Goal: Information Seeking & Learning: Learn about a topic

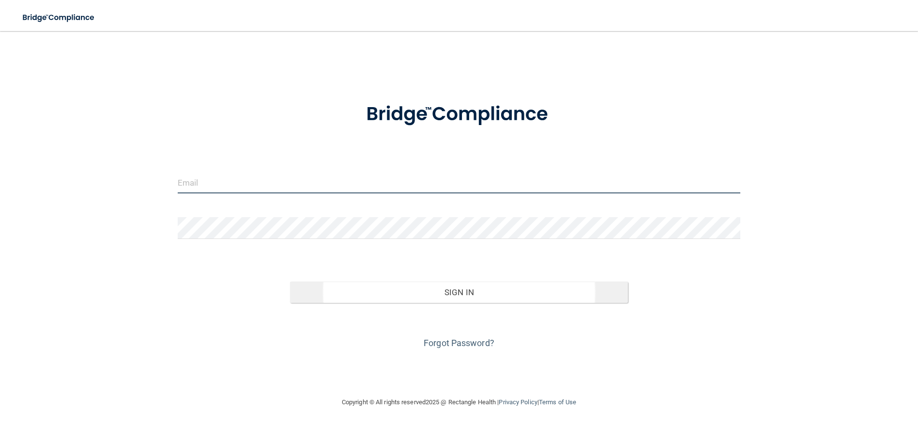
type input "[EMAIL_ADDRESS][DOMAIN_NAME]"
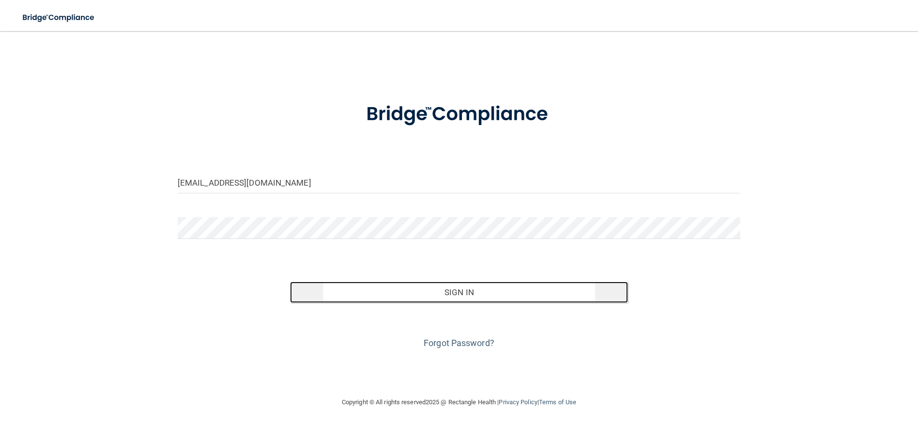
click at [465, 293] on button "Sign In" at bounding box center [459, 291] width 338 height 21
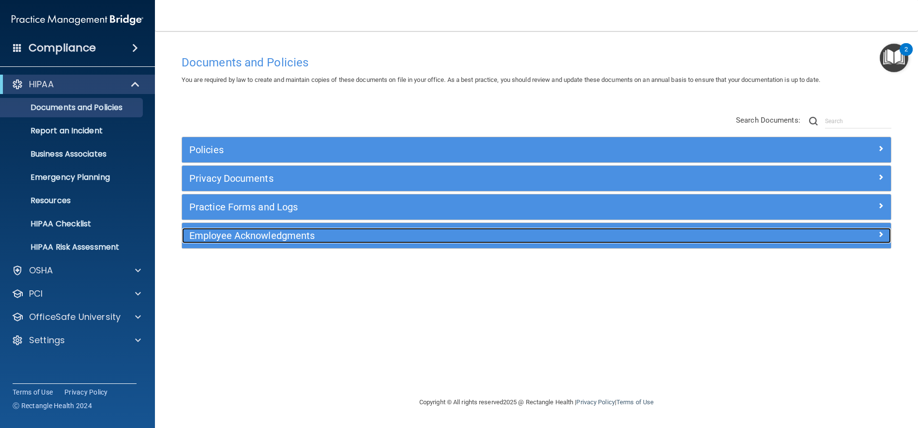
click at [881, 233] on span at bounding box center [881, 234] width 6 height 12
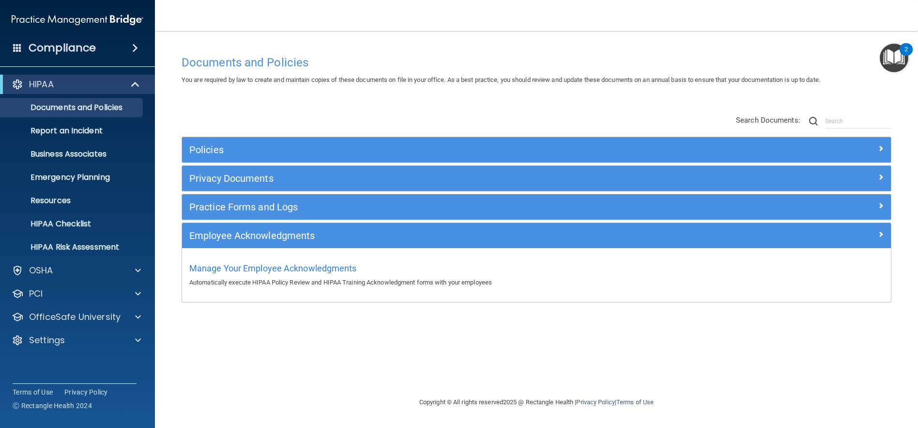
click at [788, 358] on div "Documents and Policies You are required by law to create and maintain copies of…" at bounding box center [536, 223] width 724 height 346
click at [139, 314] on span at bounding box center [138, 317] width 6 height 12
click at [88, 340] on div "HIPAA Training" at bounding box center [72, 340] width 132 height 10
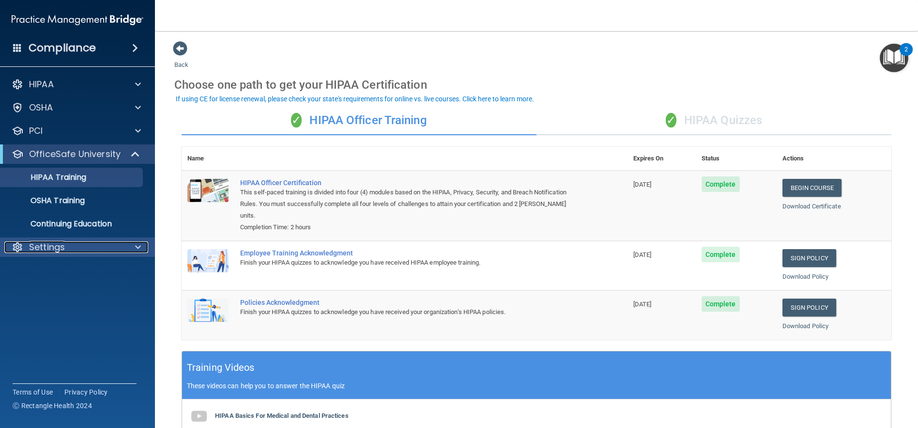
click at [138, 245] on span at bounding box center [138, 247] width 6 height 12
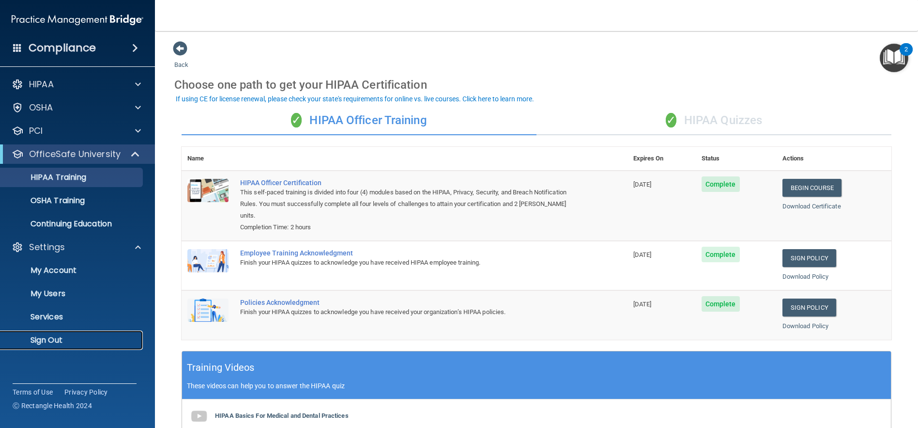
click at [59, 340] on p "Sign Out" at bounding box center [72, 340] width 132 height 10
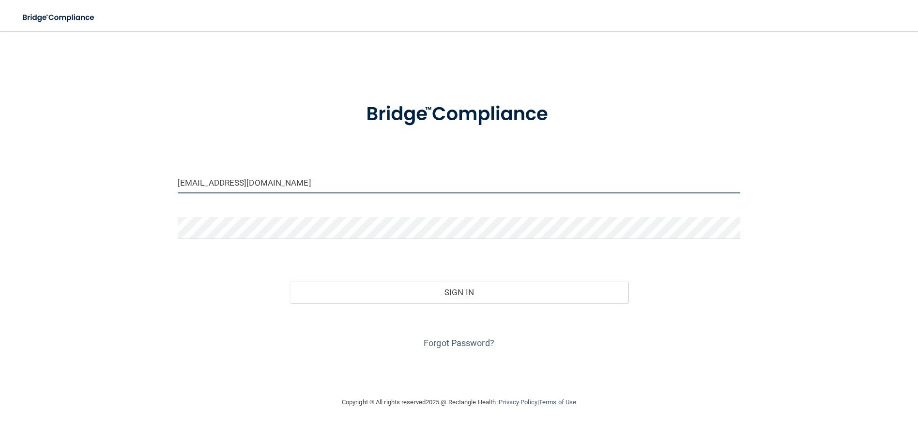
click at [261, 182] on input "[EMAIL_ADDRESS][DOMAIN_NAME]" at bounding box center [459, 182] width 563 height 22
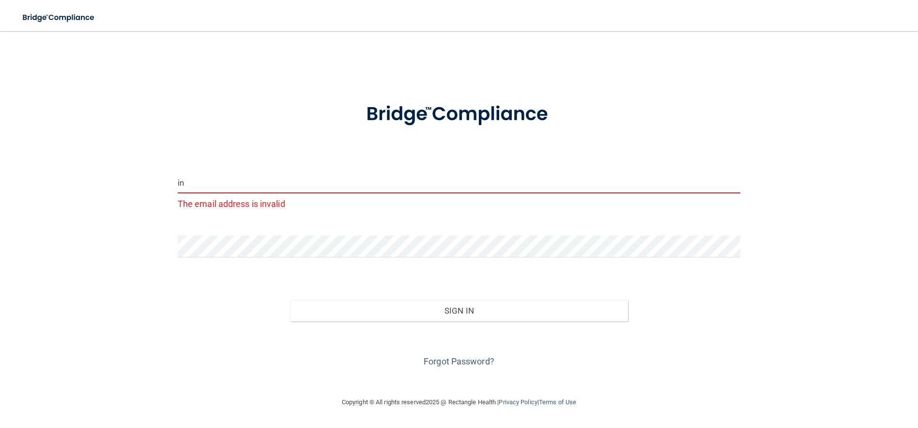
type input "i"
type input "d"
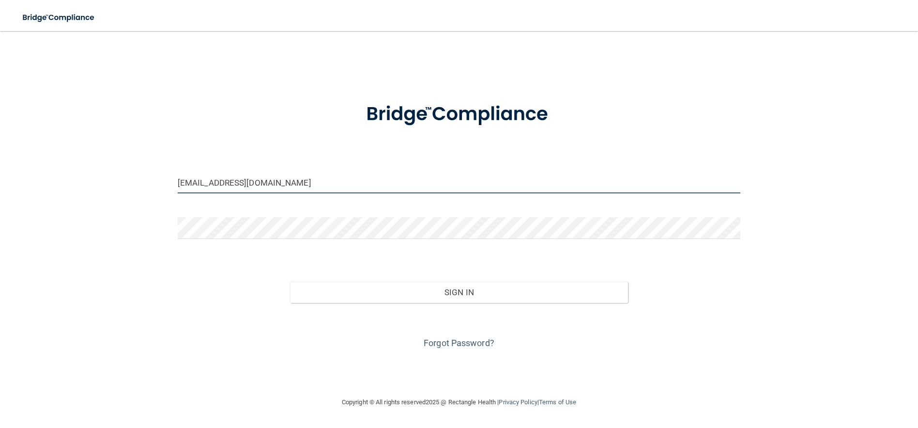
type input "[EMAIL_ADDRESS][DOMAIN_NAME]"
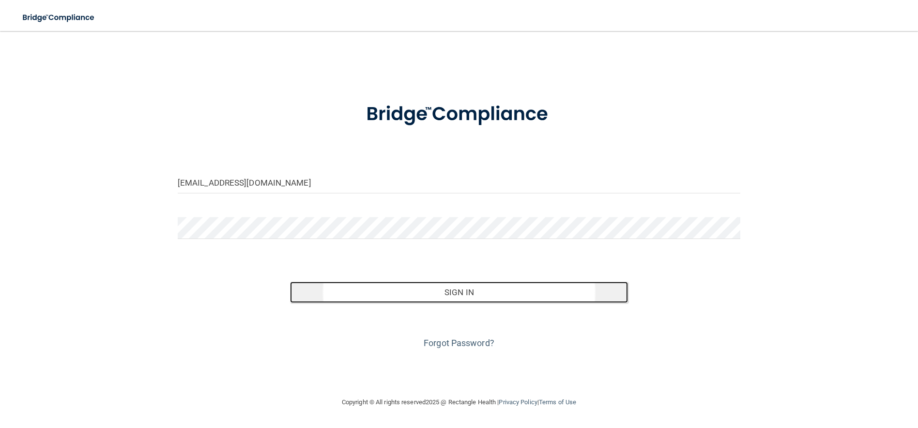
click at [444, 292] on button "Sign In" at bounding box center [459, 291] width 338 height 21
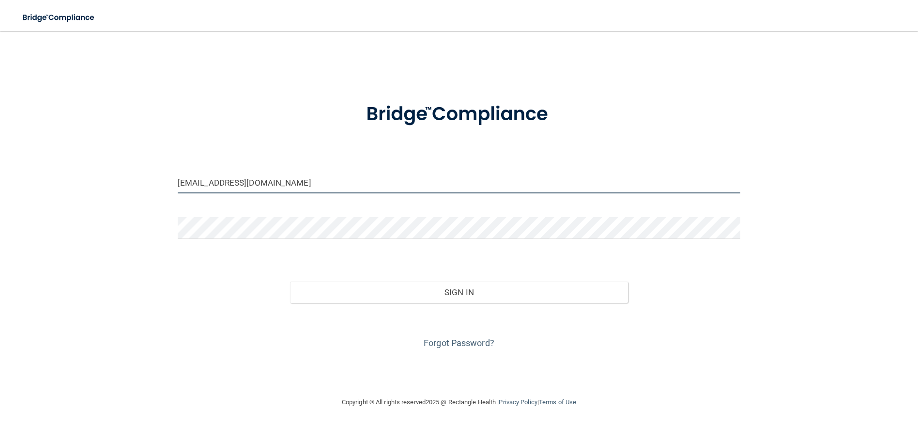
click at [281, 186] on input "[EMAIL_ADDRESS][DOMAIN_NAME]" at bounding box center [459, 182] width 563 height 22
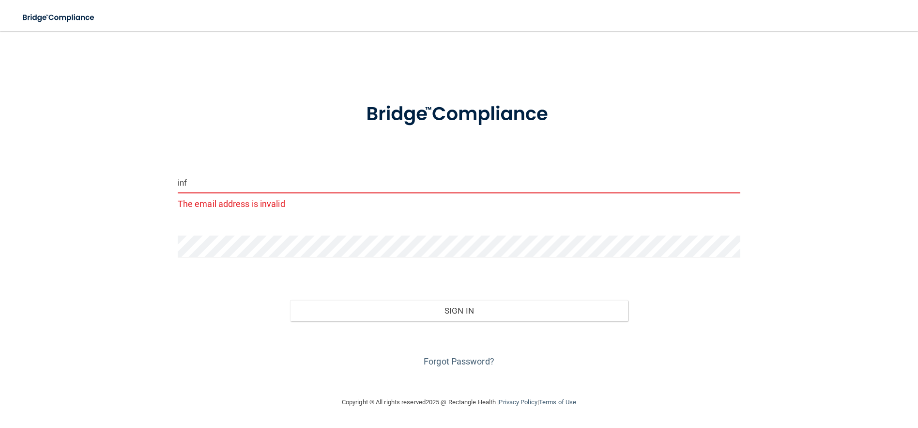
type input "[EMAIL_ADDRESS][DOMAIN_NAME]"
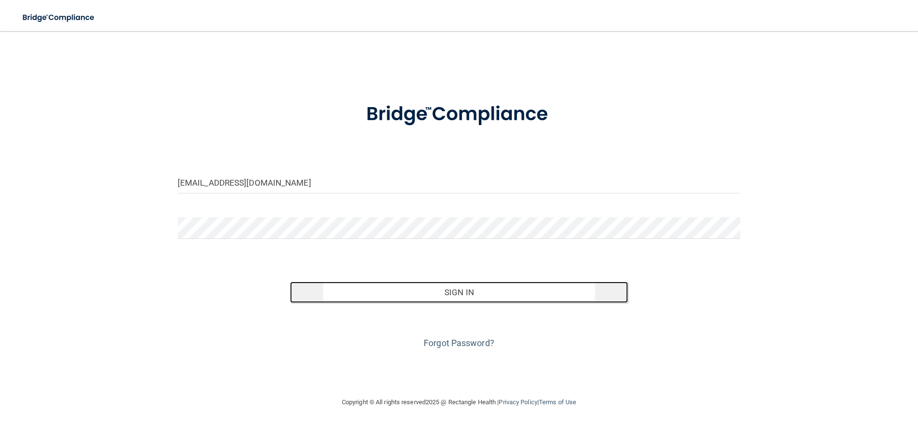
click at [465, 293] on button "Sign In" at bounding box center [459, 291] width 338 height 21
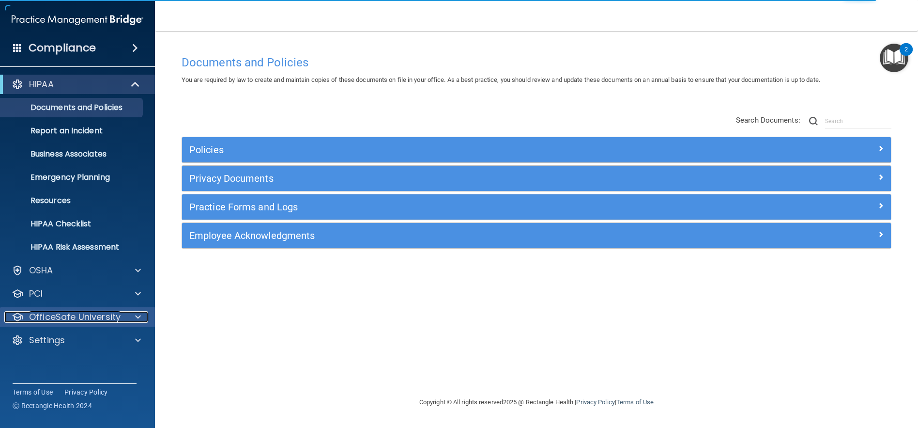
click at [139, 318] on span at bounding box center [138, 317] width 6 height 12
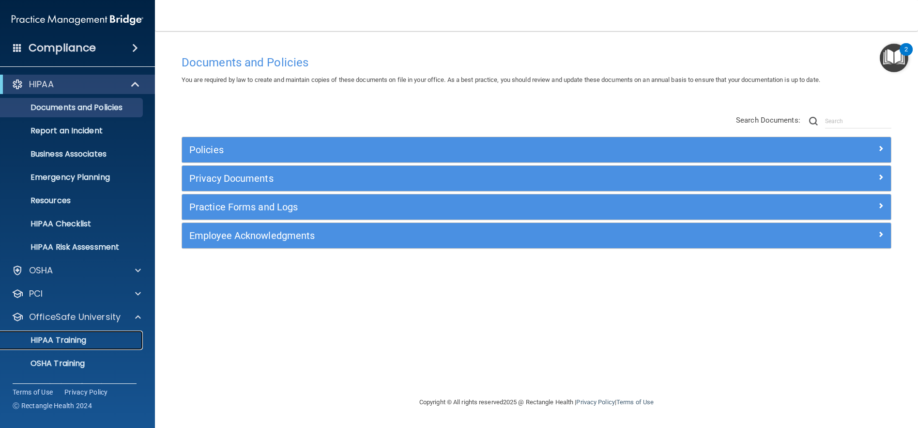
click at [119, 344] on div "HIPAA Training" at bounding box center [72, 340] width 132 height 10
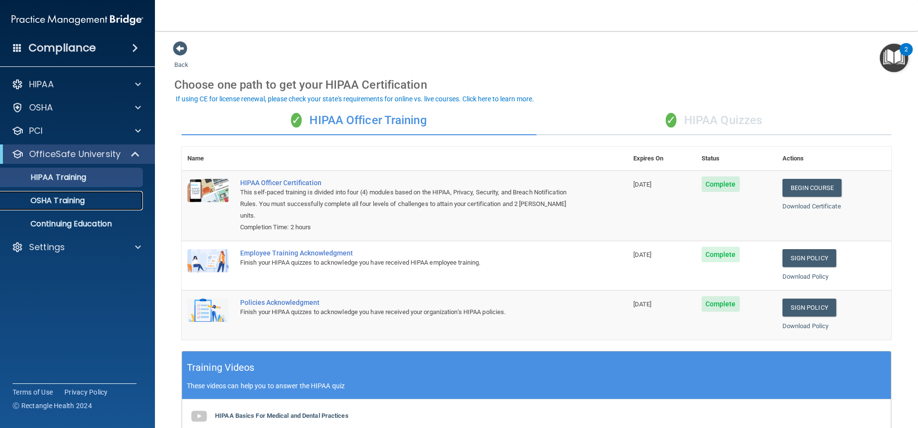
click at [62, 202] on p "OSHA Training" at bounding box center [45, 201] width 78 height 10
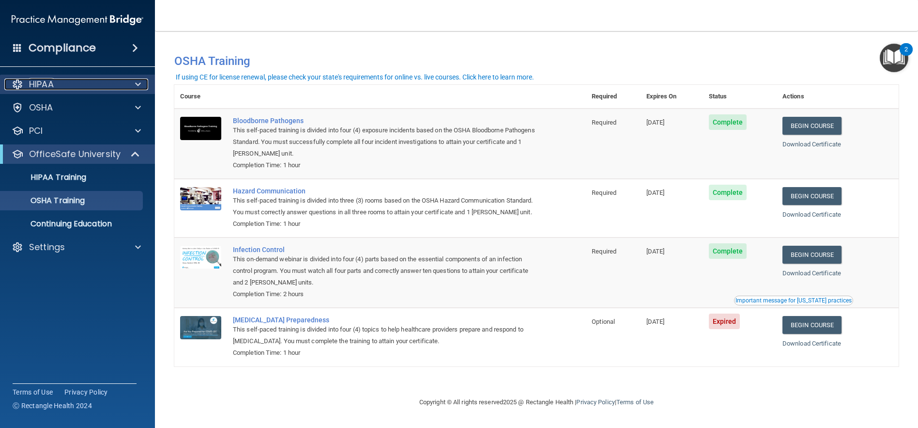
click at [143, 83] on div at bounding box center [136, 84] width 24 height 12
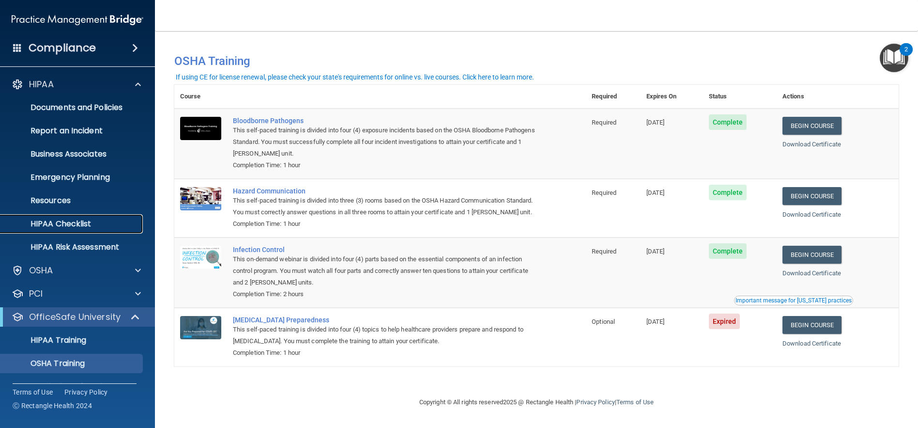
click at [94, 224] on p "HIPAA Checklist" at bounding box center [72, 224] width 132 height 10
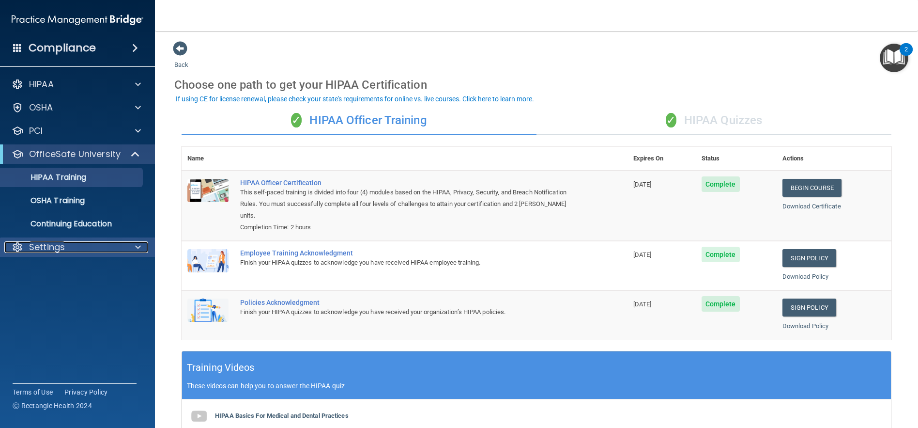
click at [134, 244] on div at bounding box center [136, 247] width 24 height 12
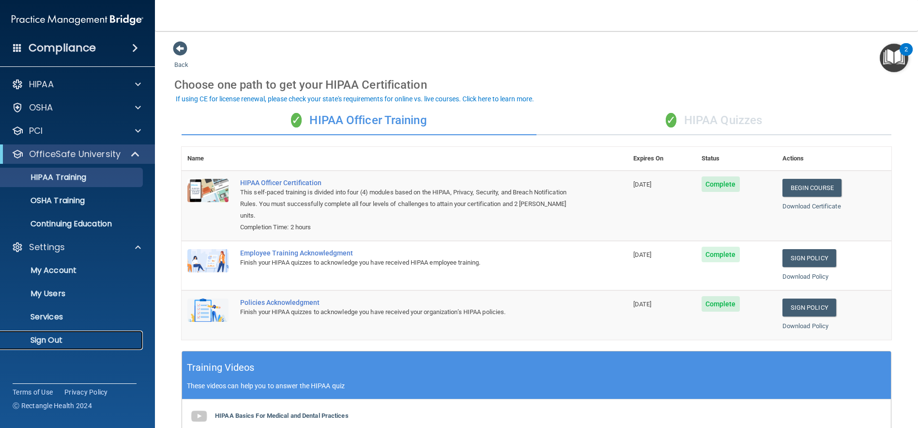
click at [55, 339] on p "Sign Out" at bounding box center [72, 340] width 132 height 10
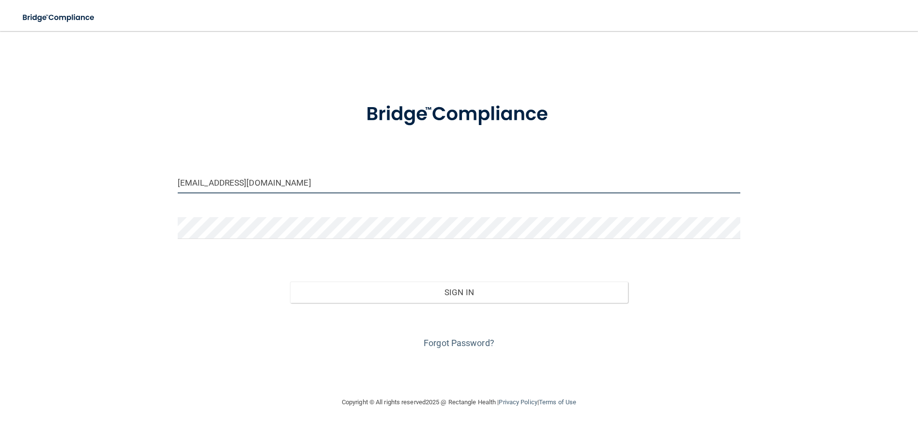
click at [279, 185] on input "[EMAIL_ADDRESS][DOMAIN_NAME]" at bounding box center [459, 182] width 563 height 22
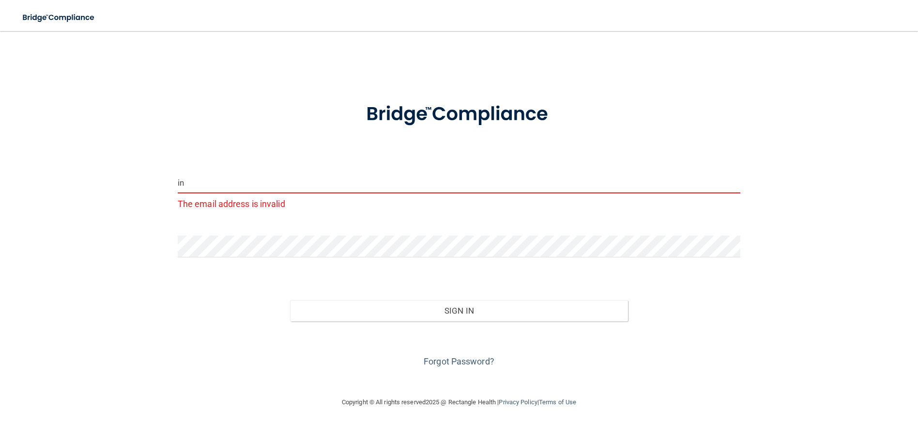
type input "i"
type input "[EMAIL_ADDRESS][DOMAIN_NAME]"
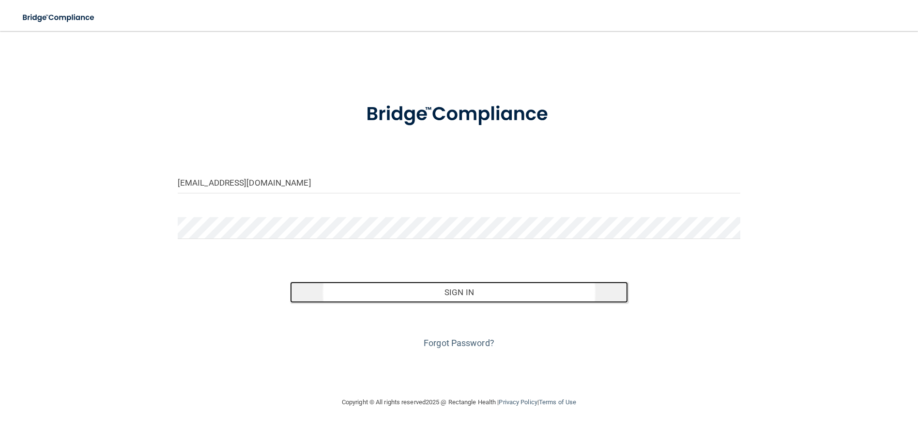
click at [449, 290] on button "Sign In" at bounding box center [459, 291] width 338 height 21
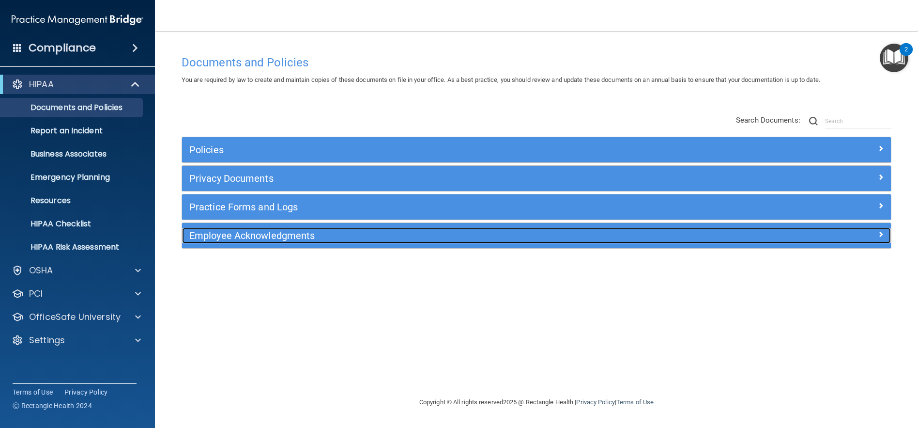
click at [246, 240] on h5 "Employee Acknowledgments" at bounding box center [447, 235] width 517 height 11
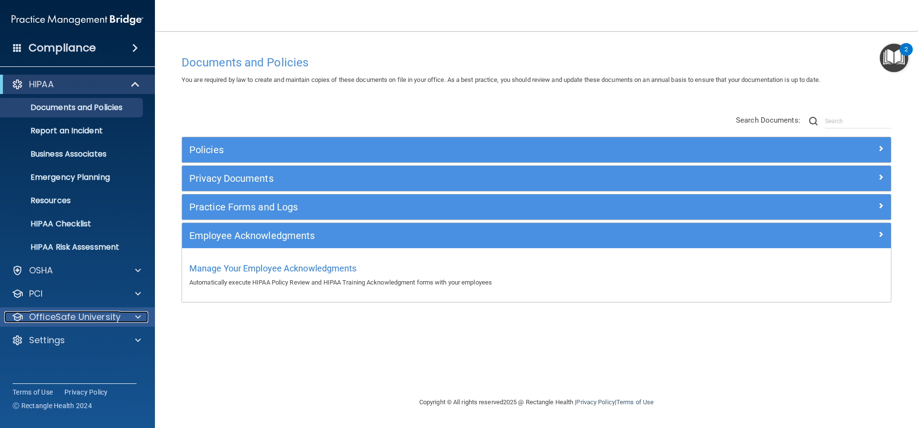
click at [139, 314] on span at bounding box center [138, 317] width 6 height 12
click at [106, 341] on div "HIPAA Training" at bounding box center [72, 340] width 132 height 10
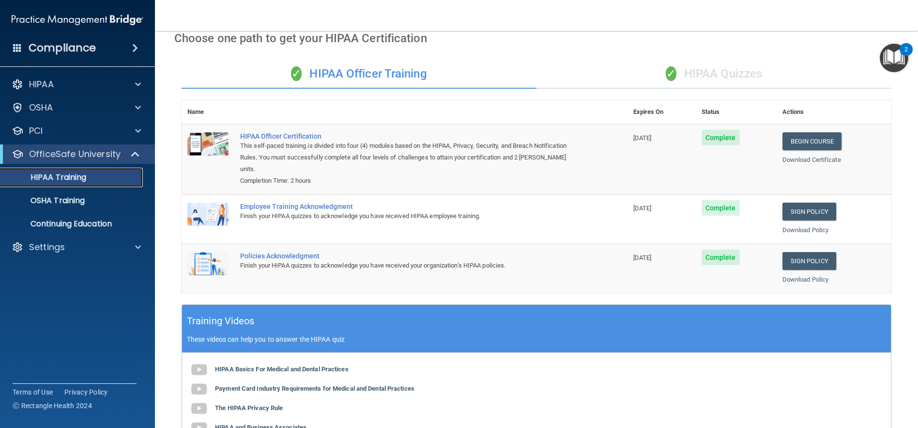
scroll to position [31, 0]
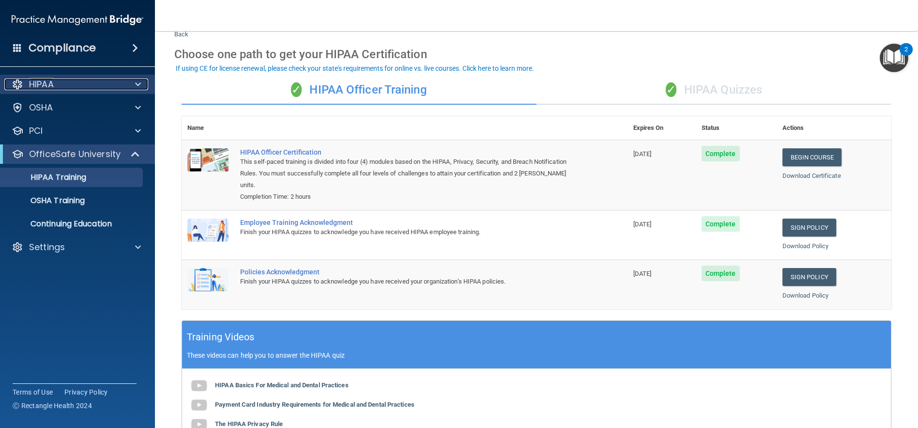
click at [136, 82] on span at bounding box center [138, 84] width 6 height 12
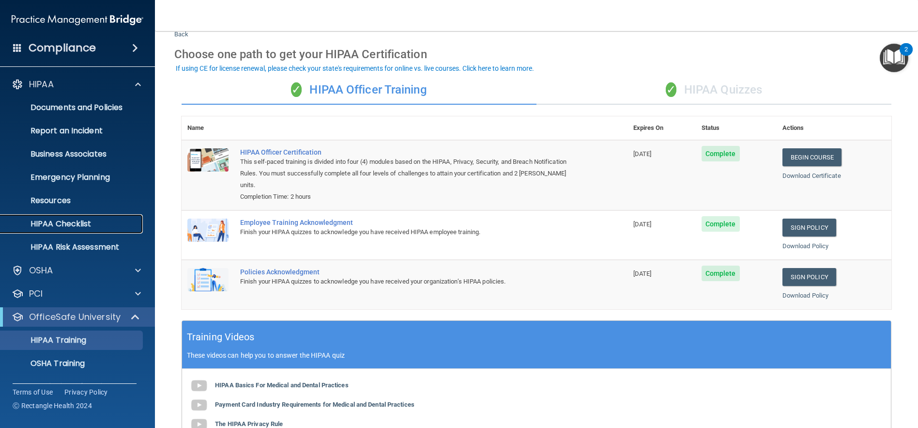
click at [80, 223] on p "HIPAA Checklist" at bounding box center [72, 224] width 132 height 10
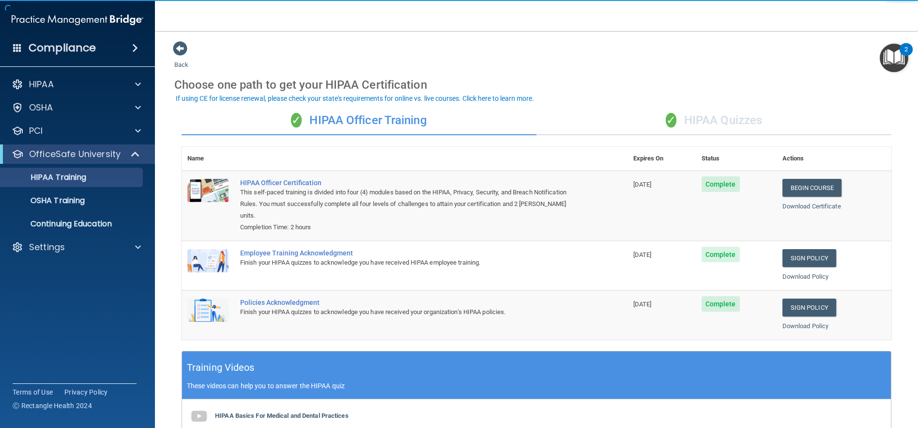
scroll to position [97, 0]
